Goal: Information Seeking & Learning: Learn about a topic

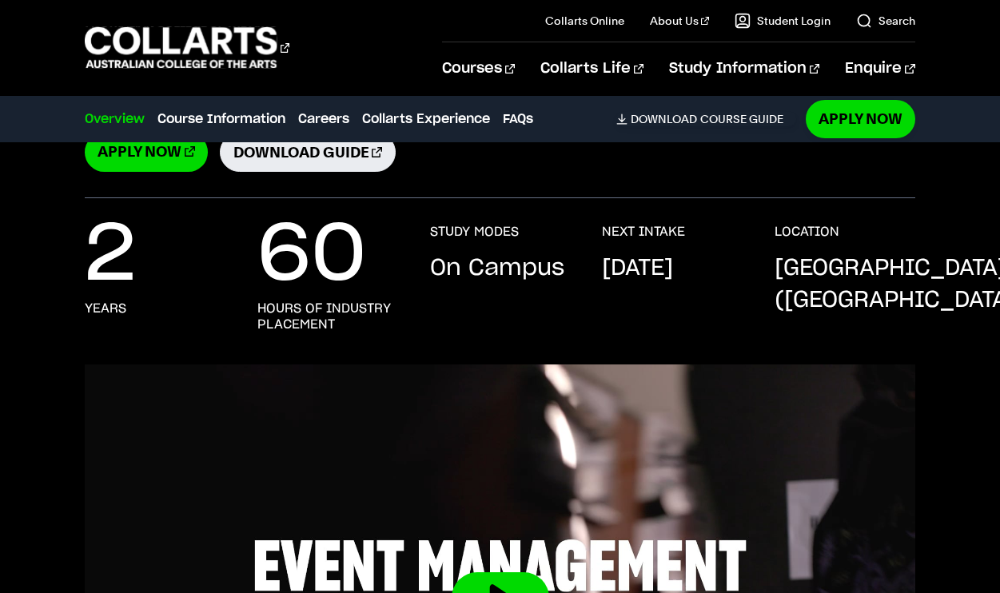
scroll to position [297, 0]
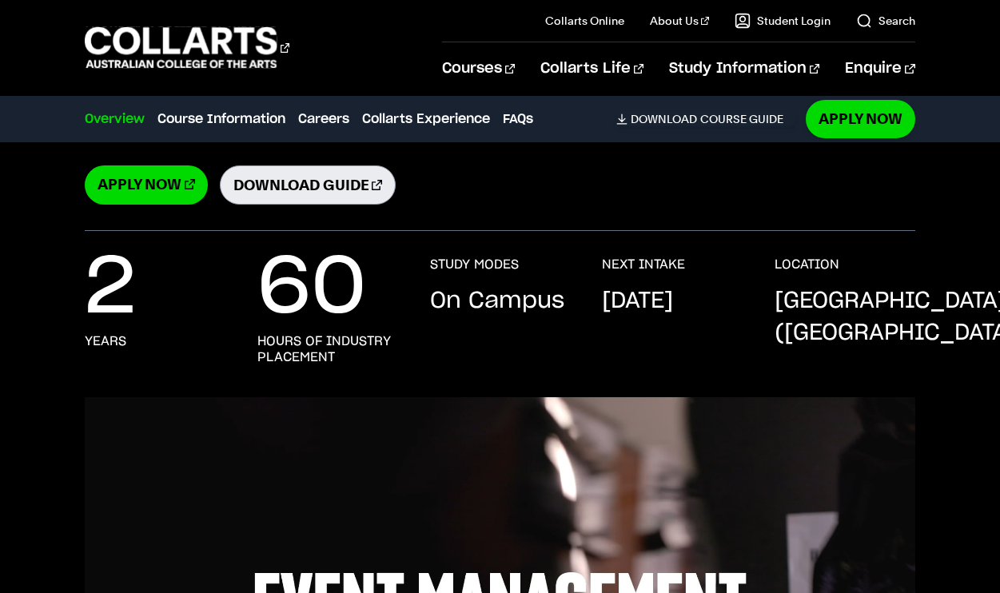
click at [280, 189] on link "Download Guide" at bounding box center [308, 184] width 176 height 39
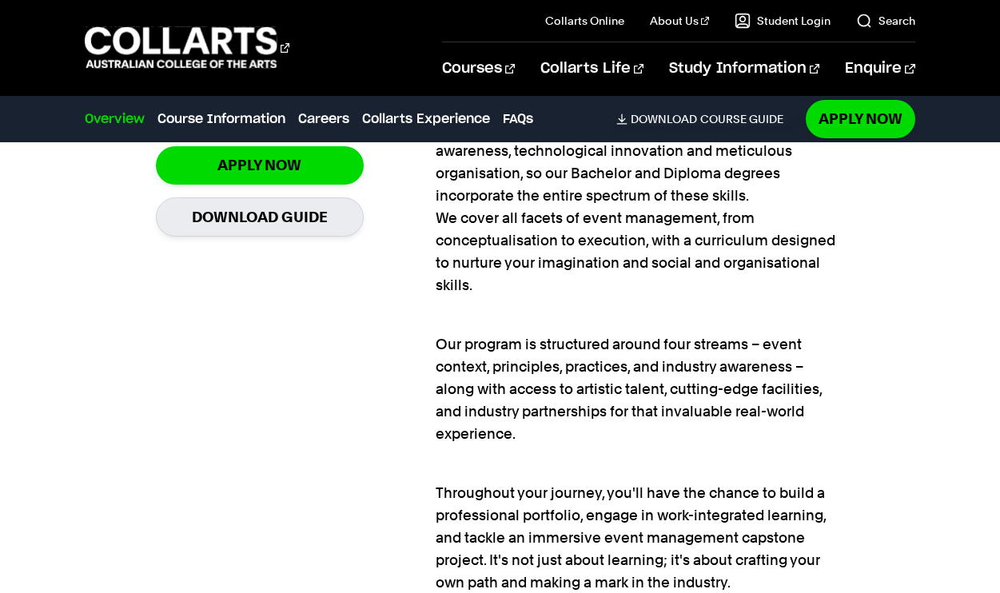
scroll to position [1589, 0]
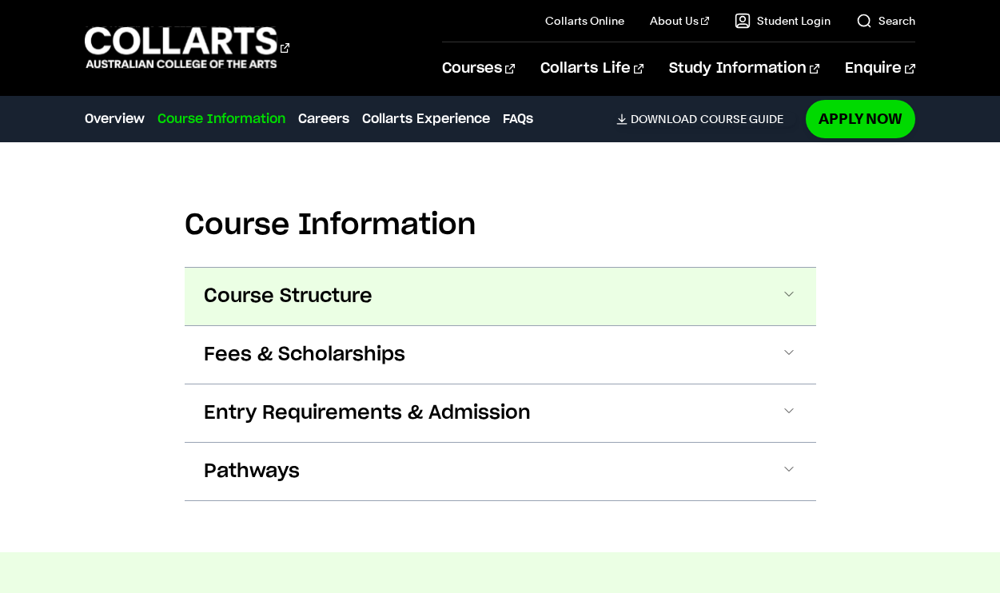
click at [472, 292] on button "Course Structure" at bounding box center [500, 297] width 631 height 58
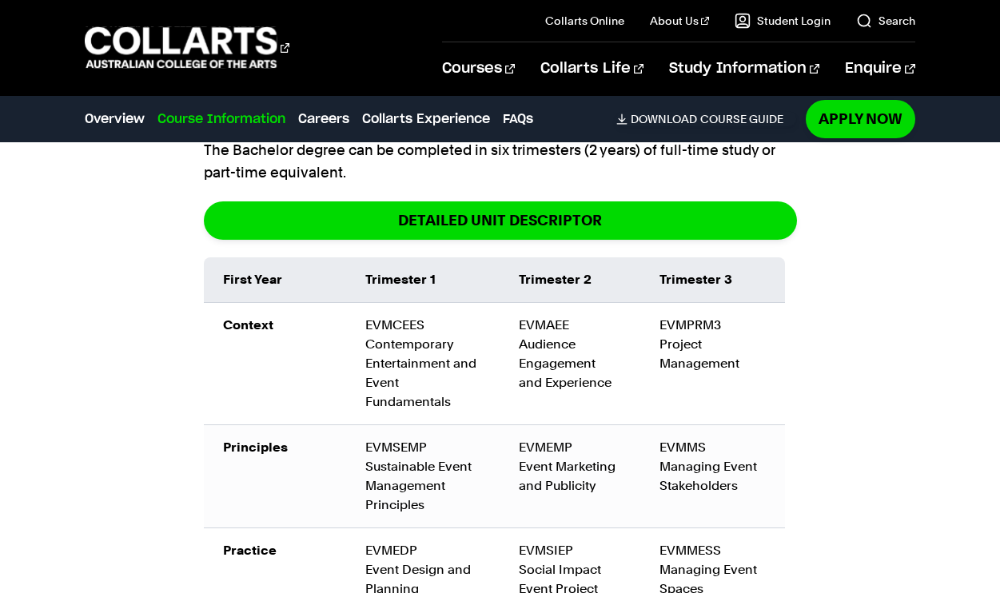
scroll to position [2110, 0]
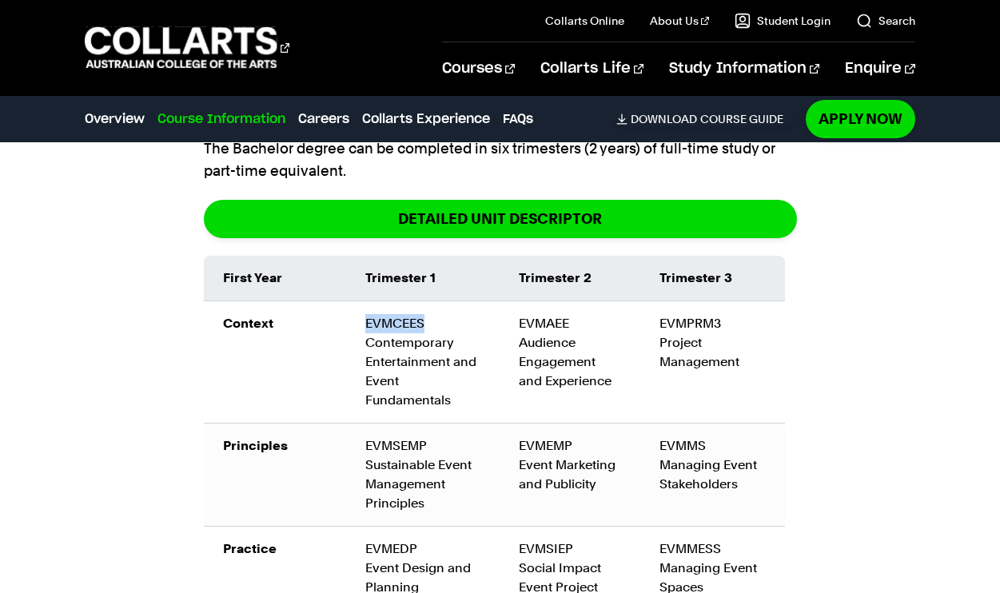
drag, startPoint x: 363, startPoint y: 328, endPoint x: 464, endPoint y: 325, distance: 101.5
click at [464, 325] on td "EVMCEES Contemporary Entertainment and Event Fundamentals" at bounding box center [422, 362] width 153 height 122
click at [632, 362] on td "EVMAEE Audience Engagement and Experience" at bounding box center [569, 362] width 141 height 122
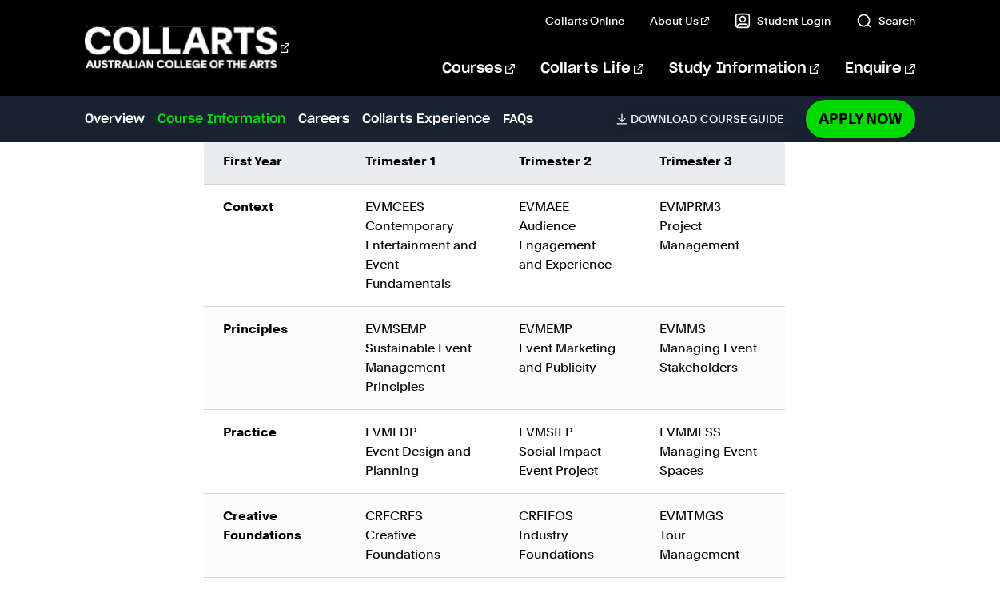
scroll to position [2228, 0]
drag, startPoint x: 471, startPoint y: 356, endPoint x: 365, endPoint y: 352, distance: 105.6
click at [365, 352] on div "EVMSEMP Sustainable Event Management Principles" at bounding box center [422, 357] width 115 height 77
click at [461, 363] on div "EVMSEMP Sustainable Event Management Principles" at bounding box center [422, 357] width 115 height 77
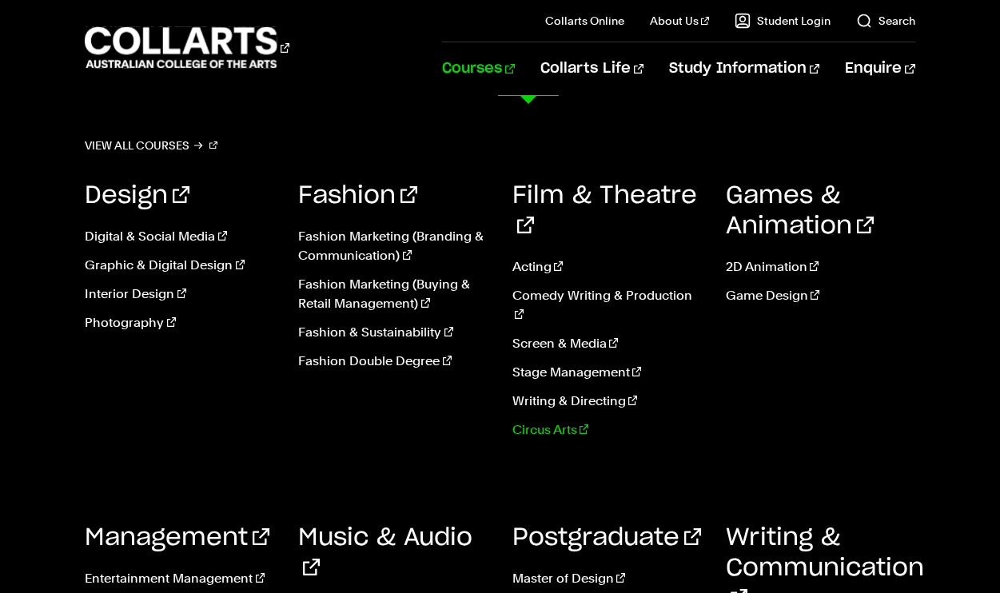
scroll to position [1544, 0]
click at [626, 523] on h3 "Postgraduate" at bounding box center [606, 538] width 189 height 30
click at [571, 526] on link "Postgraduate" at bounding box center [606, 538] width 189 height 24
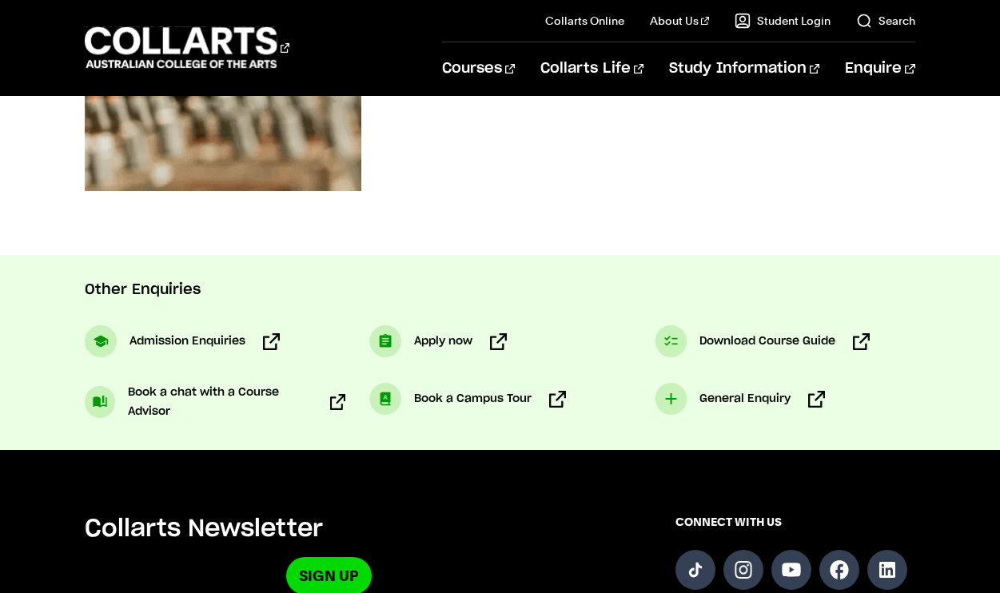
scroll to position [969, 0]
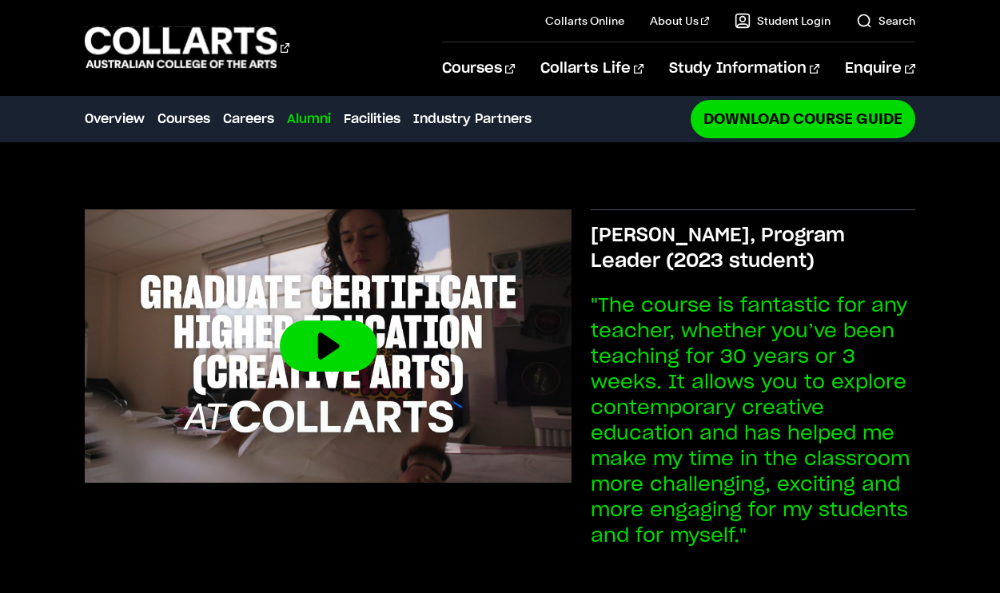
scroll to position [2427, 0]
